Goal: Task Accomplishment & Management: Complete application form

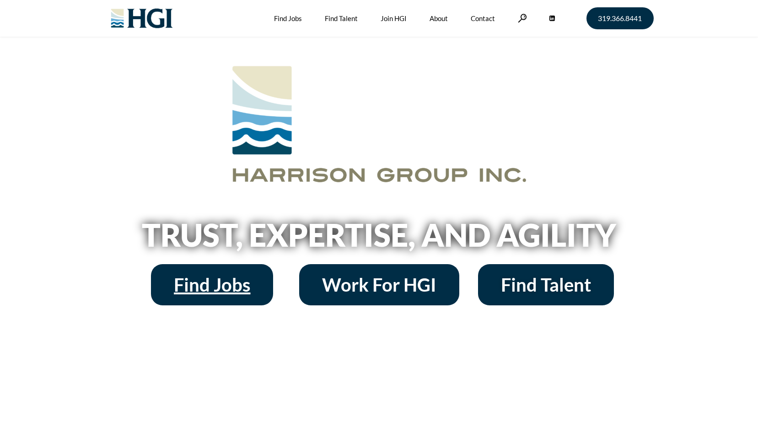
click at [208, 288] on span "Find Jobs" at bounding box center [212, 285] width 76 height 18
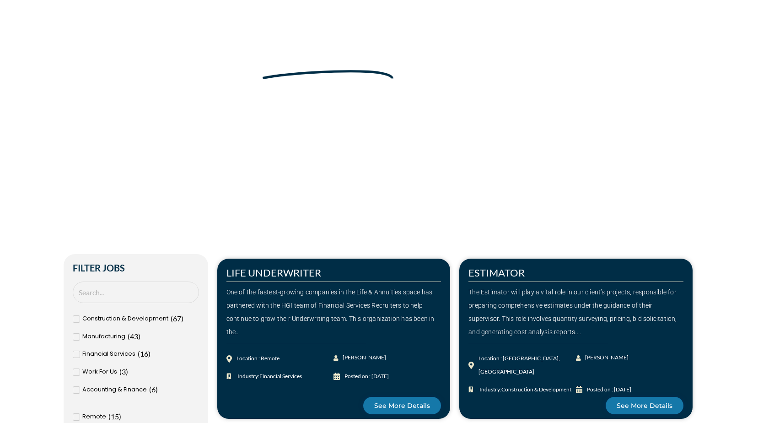
scroll to position [92, 0]
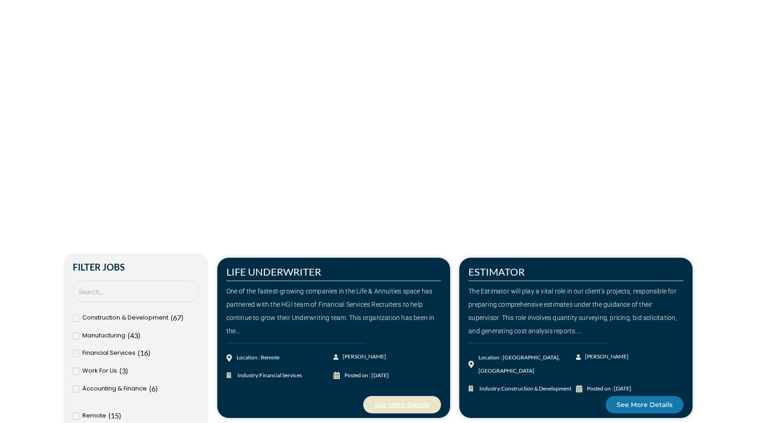
click at [384, 401] on span "See More Details" at bounding box center [402, 404] width 56 height 6
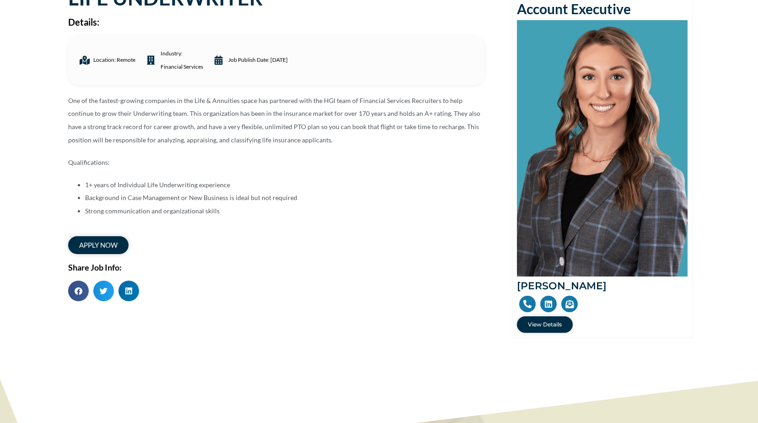
scroll to position [46, 0]
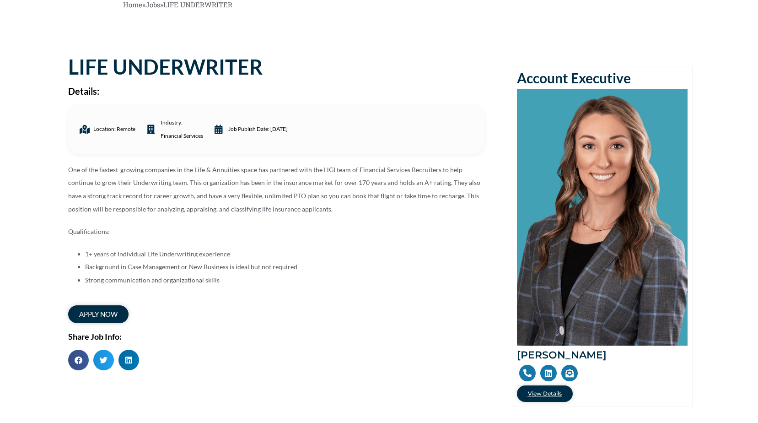
click at [549, 394] on span "View Details" at bounding box center [545, 393] width 34 height 5
click at [96, 310] on span "apply now" at bounding box center [98, 314] width 42 height 8
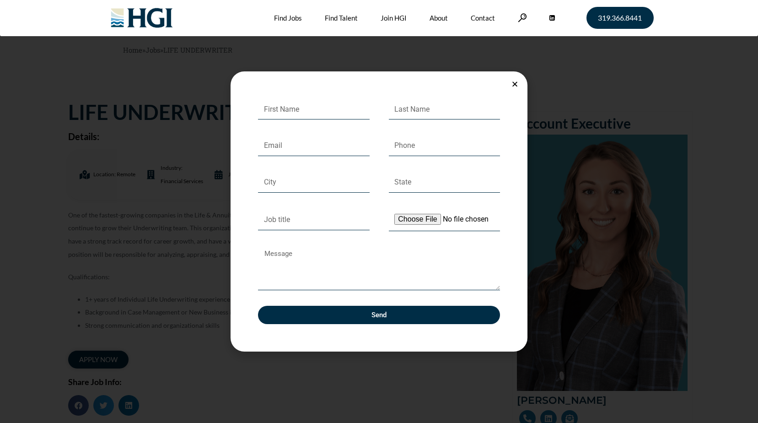
scroll to position [0, 0]
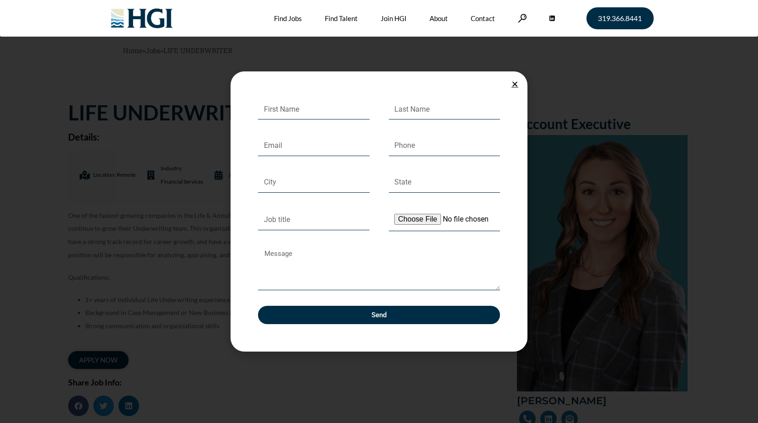
click at [514, 84] on icon "Close" at bounding box center [515, 84] width 7 height 7
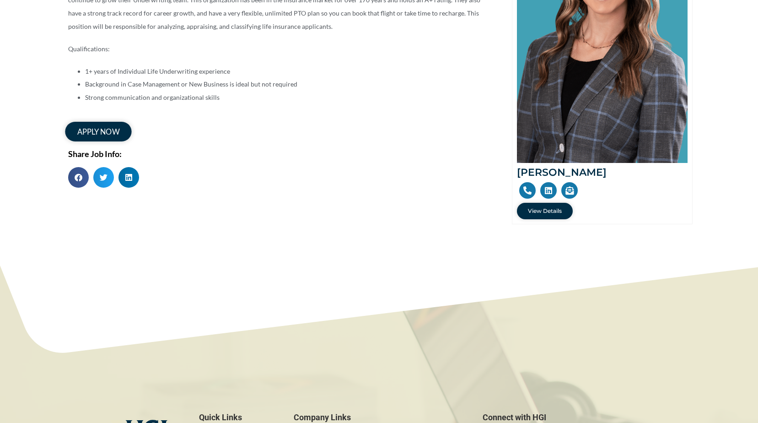
scroll to position [217, 0]
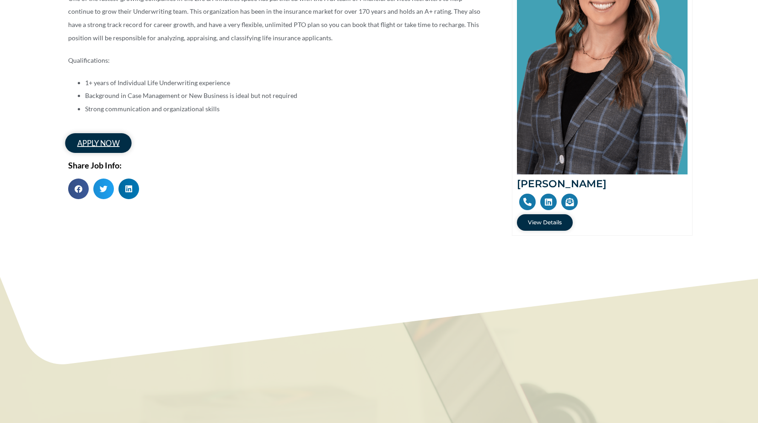
click at [99, 143] on span "apply now" at bounding box center [98, 143] width 42 height 8
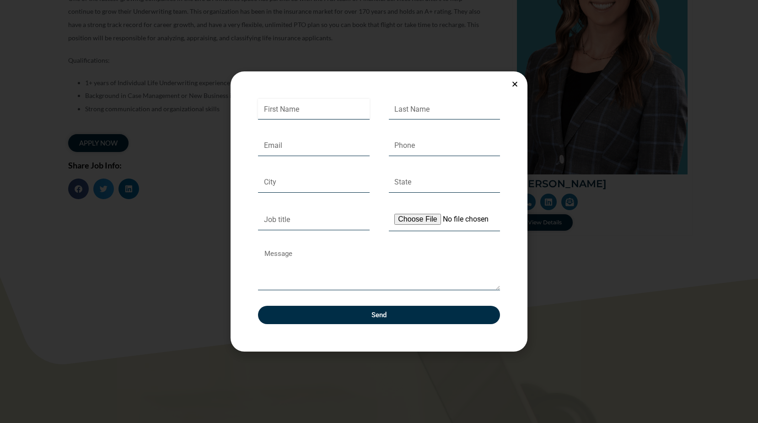
click at [274, 113] on input "First Name" at bounding box center [314, 109] width 112 height 21
type input "Mary"
type input "Halonen"
type input "mjhalonen@hotmail.com"
click at [414, 142] on input "Phone" at bounding box center [445, 145] width 112 height 21
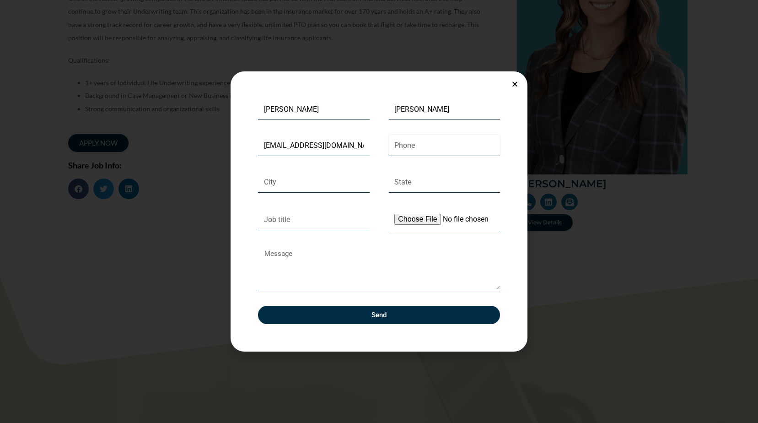
type input "+1 (612) 709-4151"
type input "Buffalo"
click at [419, 181] on input "State" at bounding box center [445, 182] width 112 height 21
type input "MN"
click at [514, 83] on icon "Close" at bounding box center [515, 84] width 7 height 7
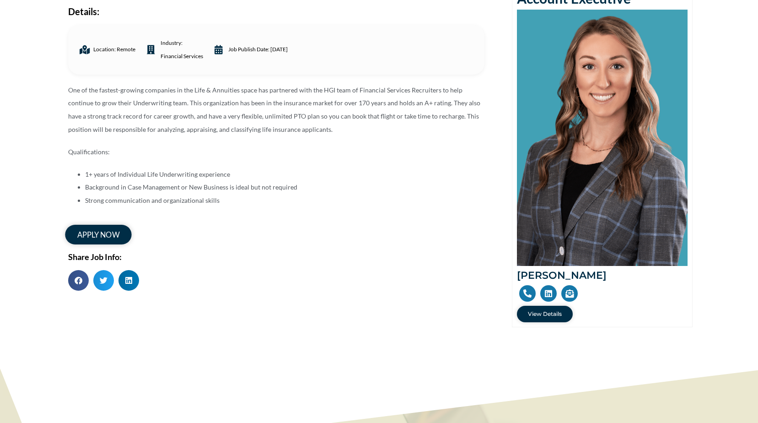
scroll to position [80, 0]
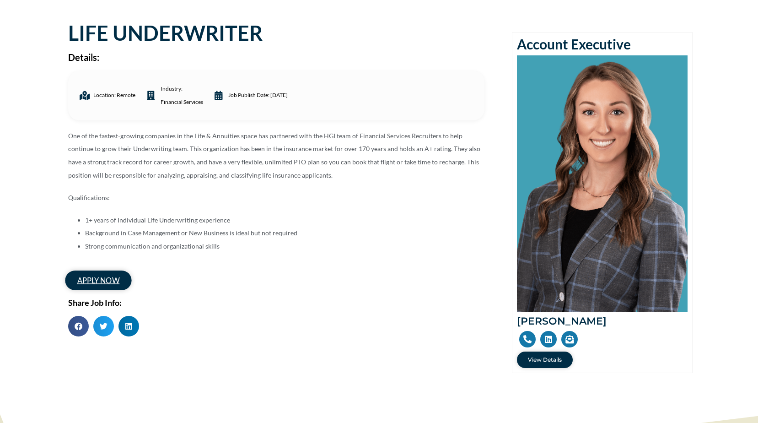
click at [107, 278] on span "apply now" at bounding box center [98, 280] width 42 height 8
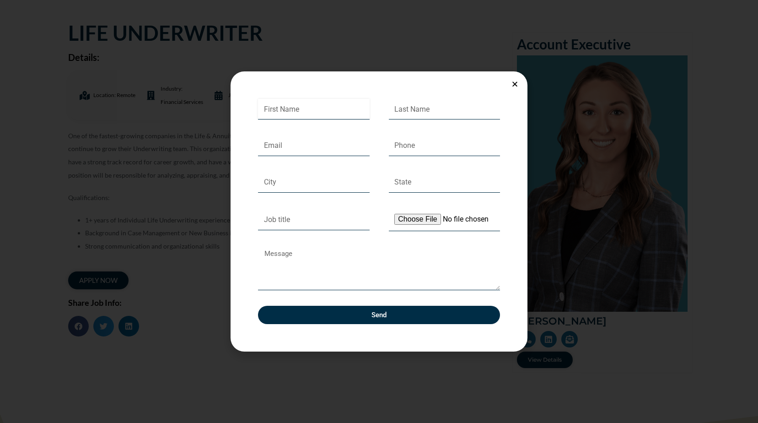
click at [298, 104] on input "First Name" at bounding box center [314, 109] width 112 height 21
type input "Mary"
type input "Halonen"
type input "mjhalonen@hotmail.com"
type input "612-709-4151"
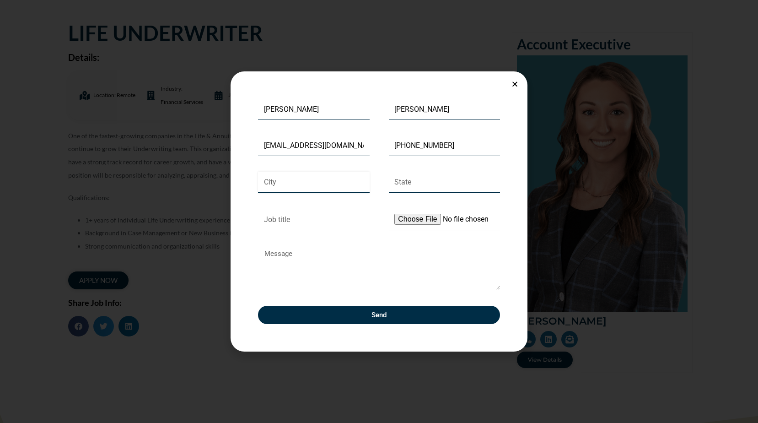
click at [280, 181] on input "City" at bounding box center [314, 182] width 112 height 21
type input "Buffalo"
type input "MN"
type input "Life Underwriter"
click at [415, 221] on input "Upload Your Resume" at bounding box center [445, 219] width 112 height 23
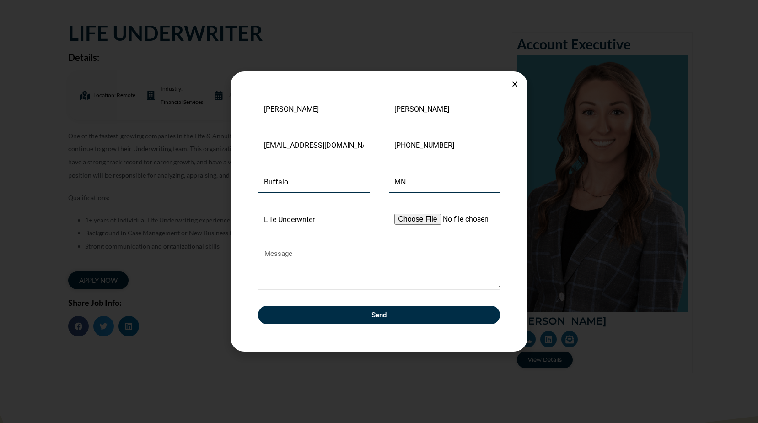
click at [331, 263] on textarea "Message" at bounding box center [379, 268] width 242 height 43
type textarea "Hello, I've worked with"
click at [455, 214] on input "Upload Your Resume" at bounding box center [445, 219] width 112 height 23
click at [515, 84] on icon "Close" at bounding box center [515, 84] width 7 height 7
